Goal: Navigation & Orientation: Understand site structure

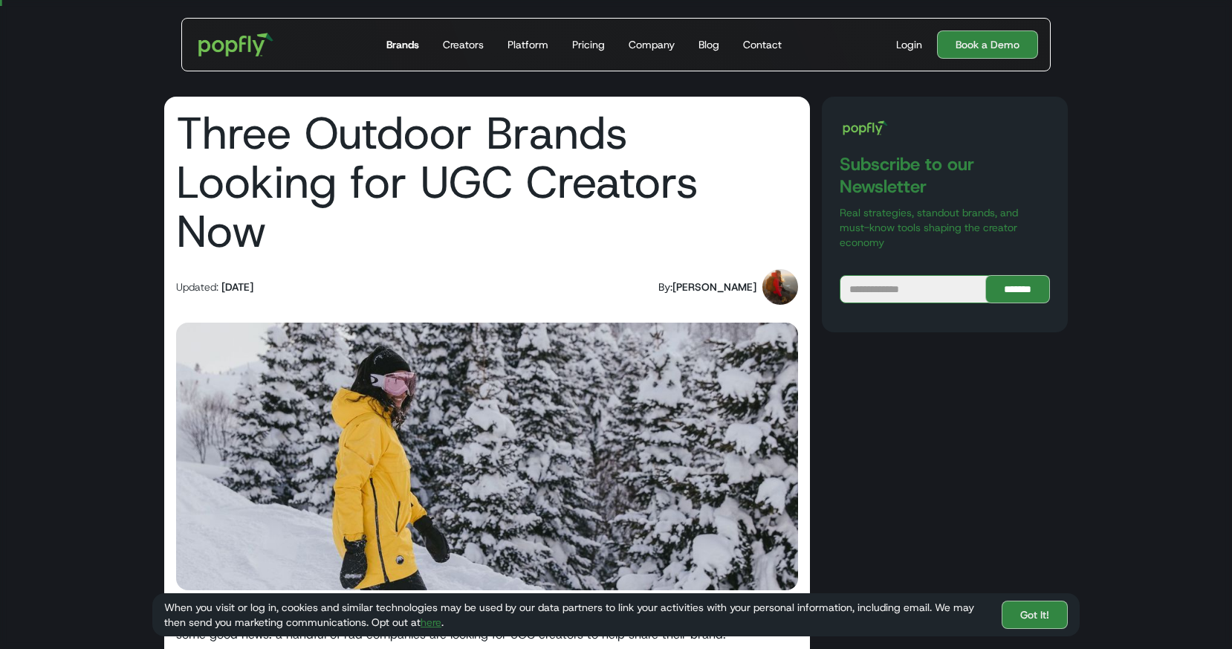
click at [405, 46] on div "Brands" at bounding box center [402, 44] width 33 height 15
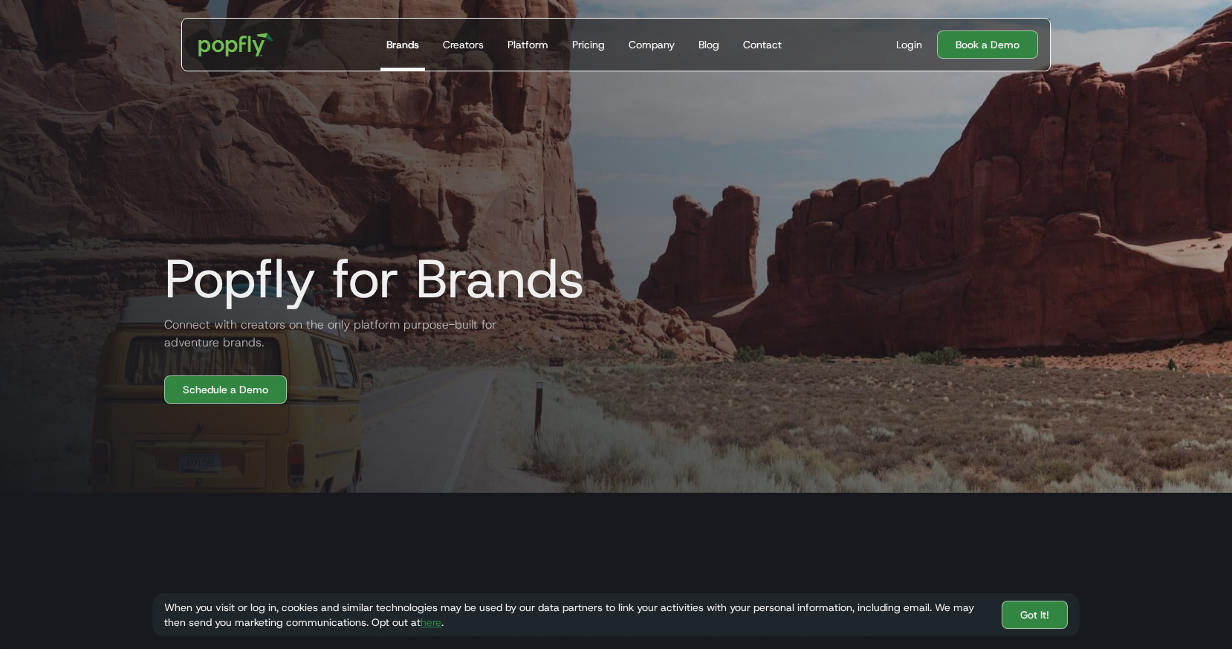
scroll to position [195, 0]
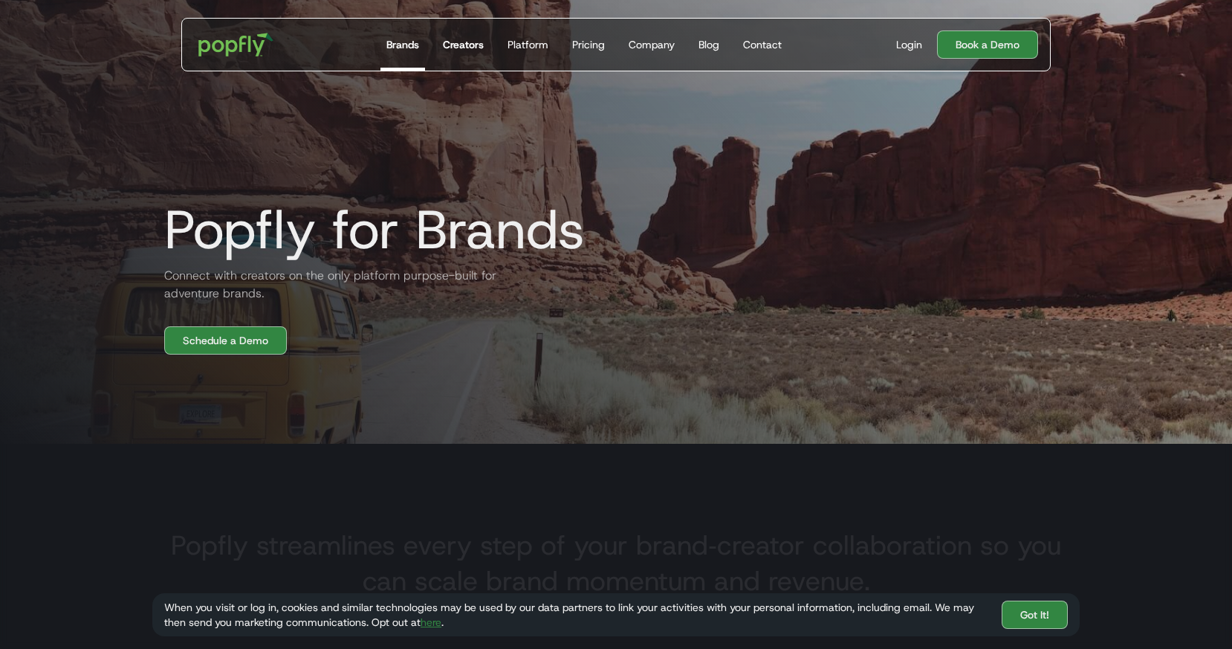
click at [474, 44] on div "Creators" at bounding box center [463, 44] width 41 height 15
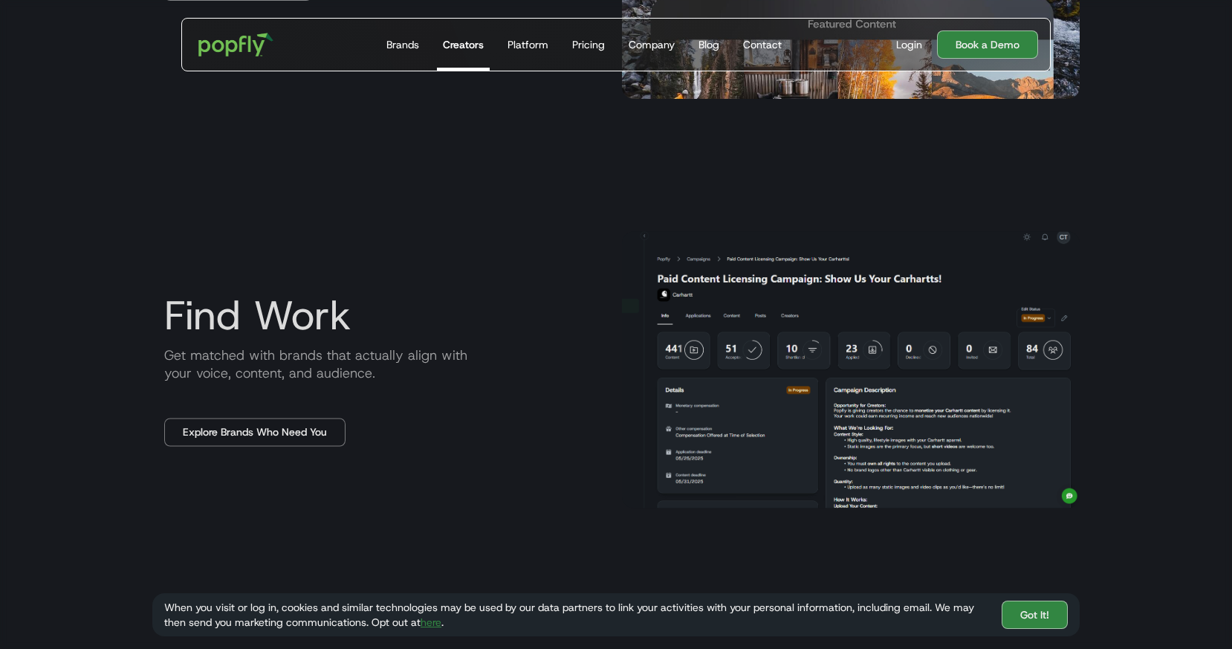
scroll to position [1190, 0]
